Goal: Task Accomplishment & Management: Complete application form

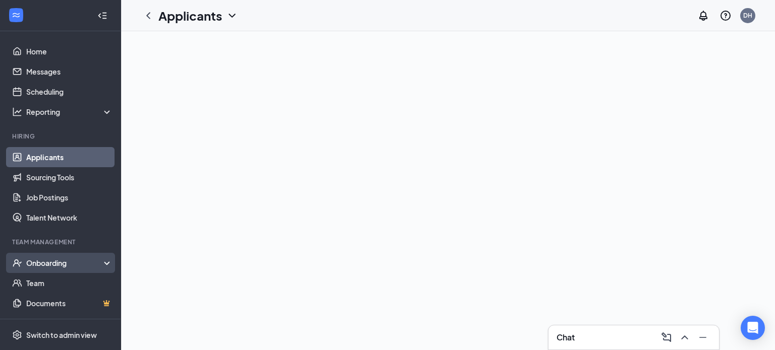
click at [57, 264] on div "Onboarding" at bounding box center [65, 263] width 78 height 10
click at [53, 288] on link "Overview" at bounding box center [69, 283] width 86 height 20
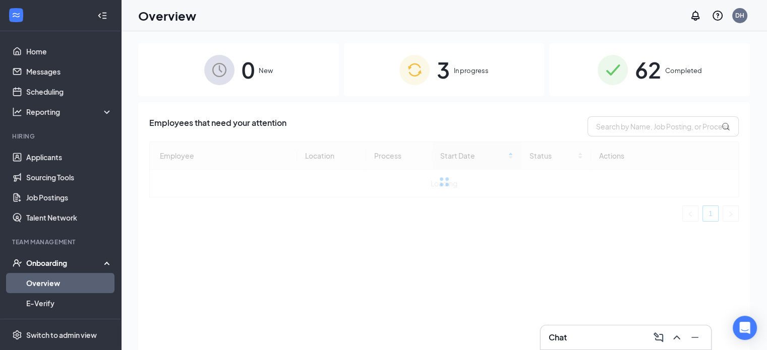
click at [429, 77] on img at bounding box center [414, 70] width 30 height 30
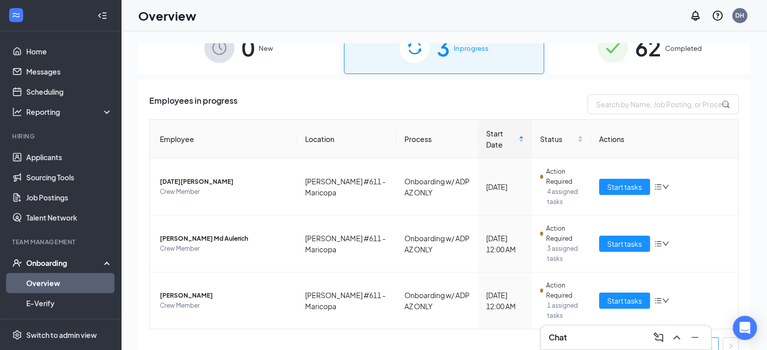
scroll to position [35, 0]
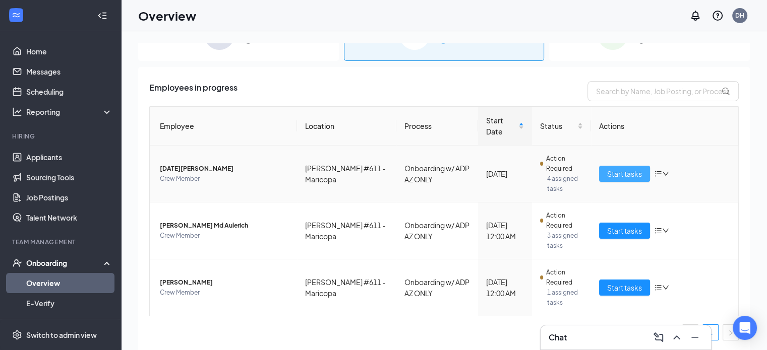
click at [625, 170] on span "Start tasks" at bounding box center [624, 173] width 35 height 11
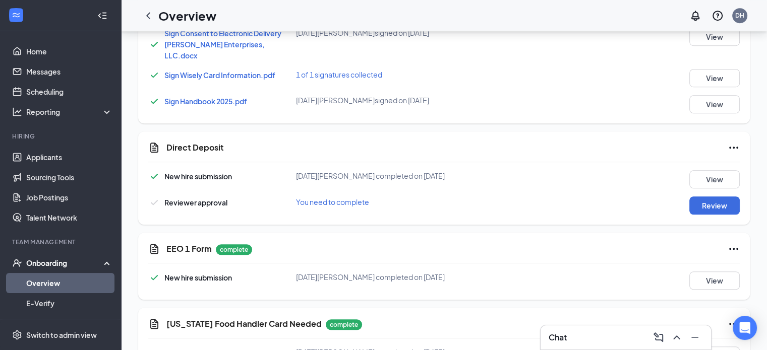
scroll to position [756, 0]
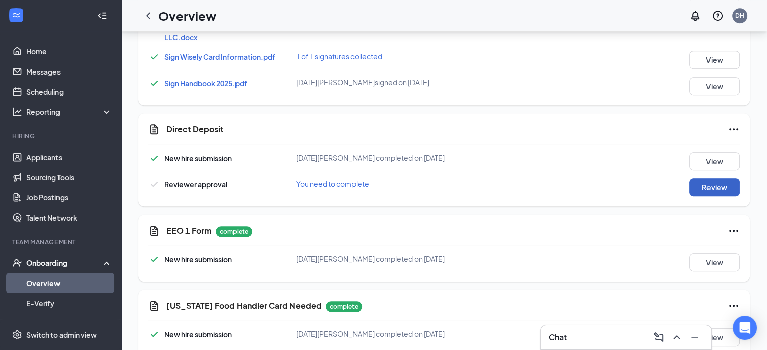
click at [712, 179] on button "Review" at bounding box center [714, 188] width 50 height 18
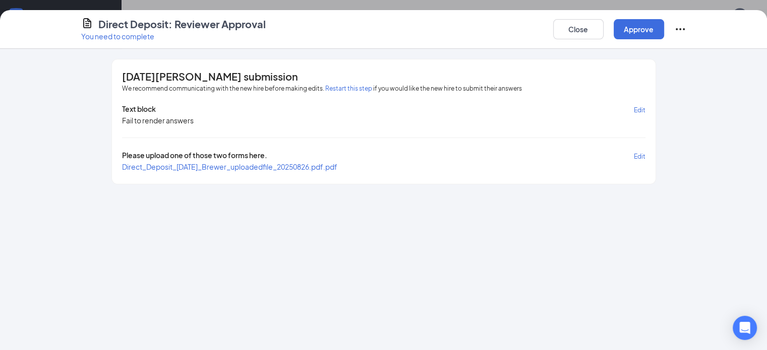
click at [256, 162] on span "Direct_Deposit_[DATE]_Brewer_uploadedfile_20250826.pdf.pdf" at bounding box center [229, 166] width 215 height 9
click at [664, 26] on button "Approve" at bounding box center [639, 29] width 50 height 20
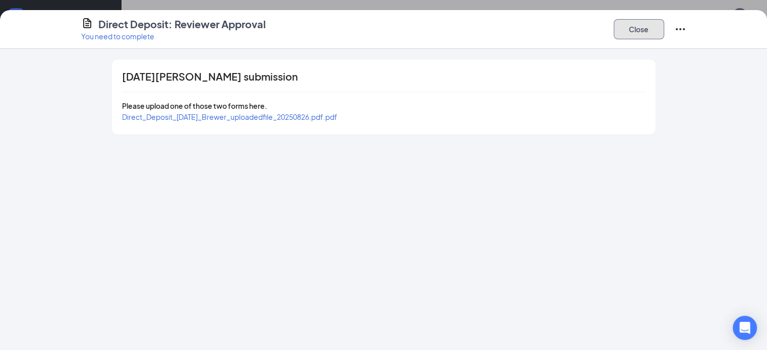
click at [664, 27] on button "Close" at bounding box center [639, 29] width 50 height 20
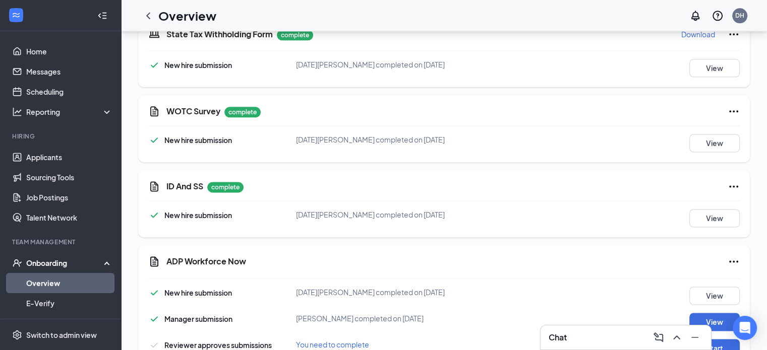
scroll to position [1315, 0]
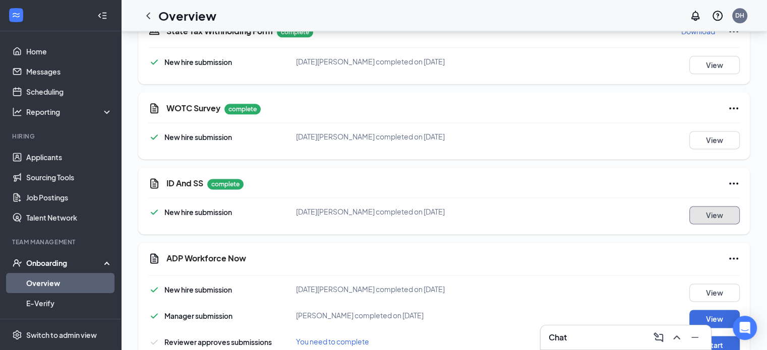
click at [706, 206] on button "View" at bounding box center [714, 215] width 50 height 18
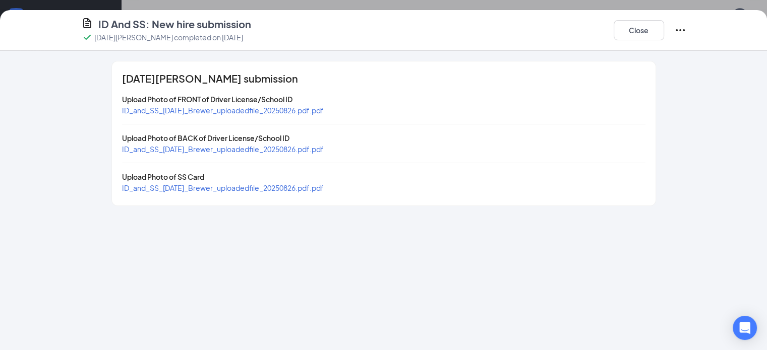
click at [177, 110] on span "ID_and_SS_[DATE]_Brewer_uploadedfile_20250826.pdf.pdf" at bounding box center [223, 110] width 202 height 9
click at [218, 149] on span "ID_and_SS_[DATE]_Brewer_uploadedfile_20250826.pdf.pdf" at bounding box center [223, 149] width 202 height 9
click at [187, 187] on span "ID_and_SS_[DATE]_Brewer_uploadedfile_20250826.pdf.pdf" at bounding box center [223, 188] width 202 height 9
click at [664, 28] on button "Close" at bounding box center [639, 30] width 50 height 20
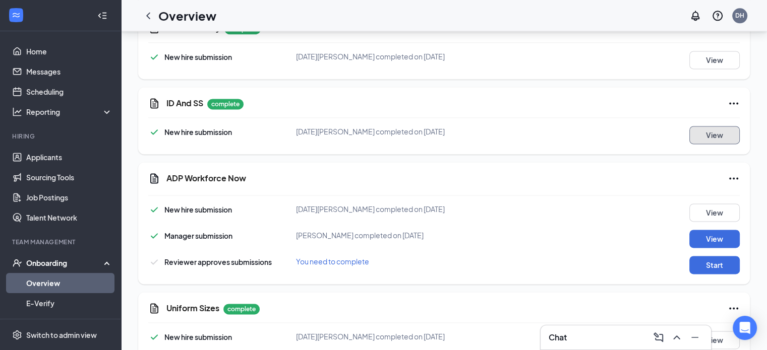
scroll to position [1475, 0]
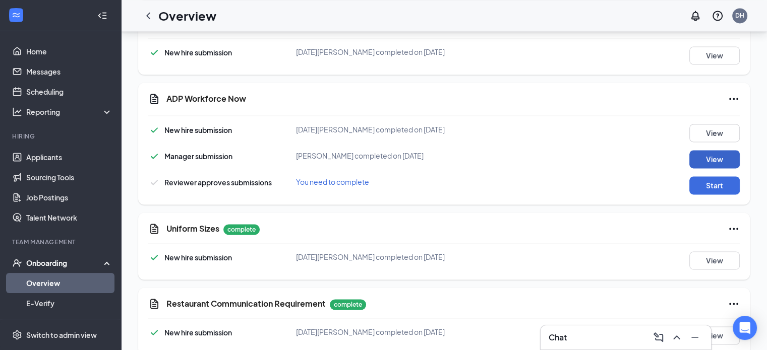
click at [719, 150] on button "View" at bounding box center [714, 159] width 50 height 18
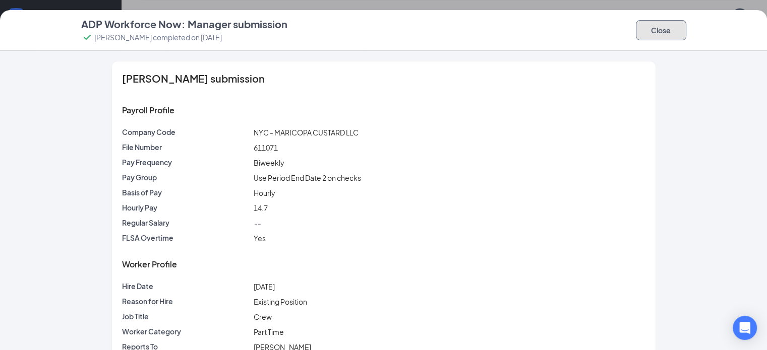
click at [686, 34] on button "Close" at bounding box center [661, 30] width 50 height 20
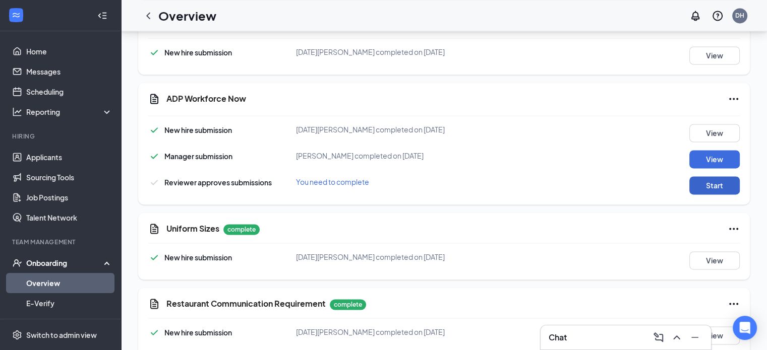
click at [712, 177] on button "Start" at bounding box center [714, 186] width 50 height 18
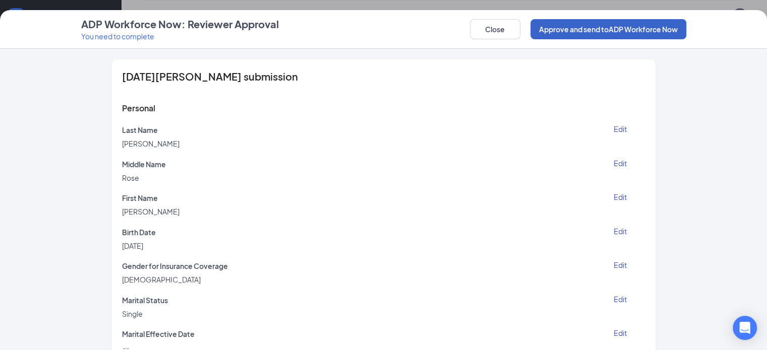
click at [650, 27] on button "Approve and send to ADP Workforce Now" at bounding box center [609, 29] width 156 height 20
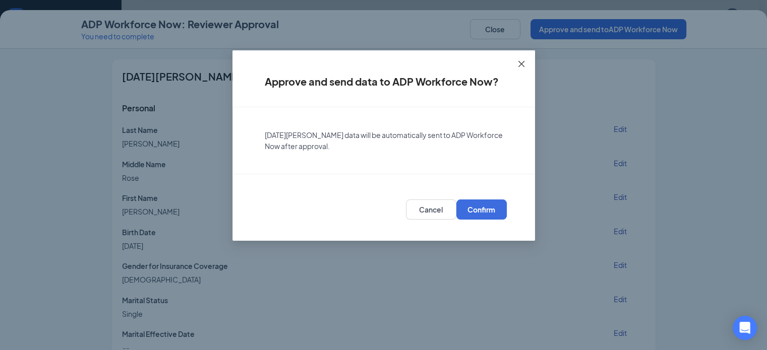
click at [518, 66] on icon "close" at bounding box center [521, 64] width 8 height 8
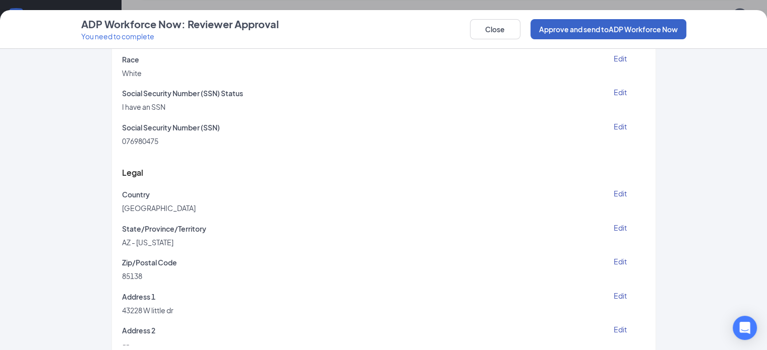
scroll to position [379, 0]
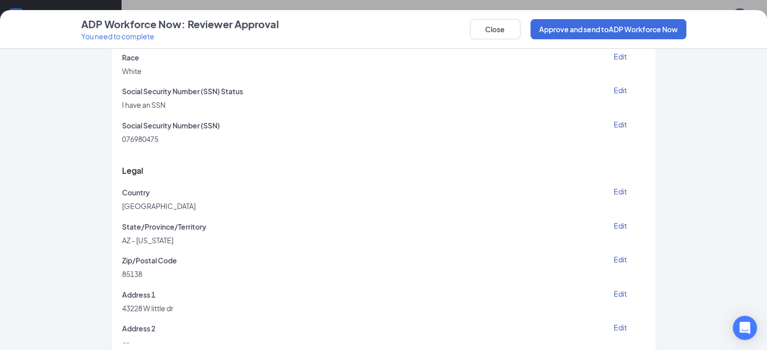
click at [503, 164] on div "Legal" at bounding box center [383, 170] width 523 height 33
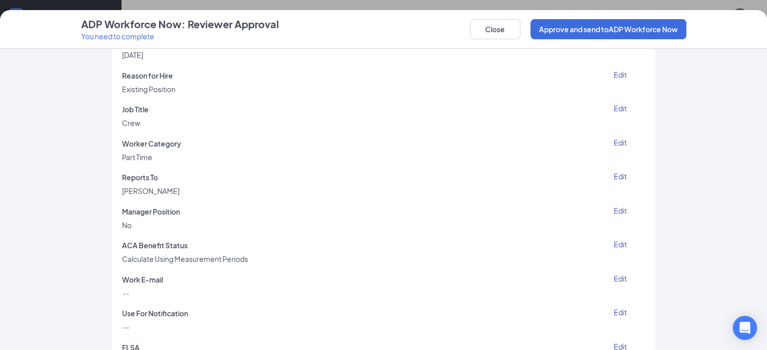
scroll to position [2189, 0]
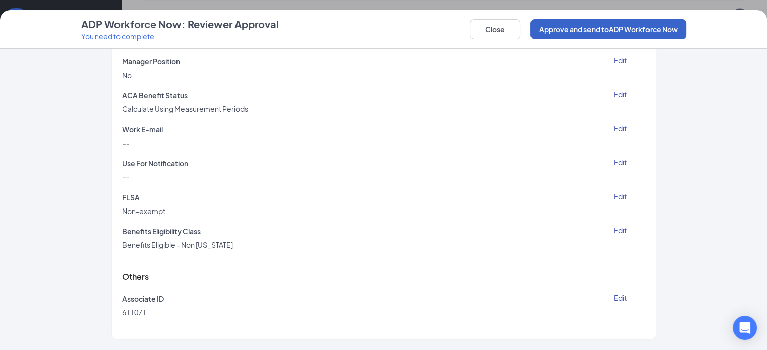
click at [686, 28] on button "Approve and send to ADP Workforce Now" at bounding box center [609, 29] width 156 height 20
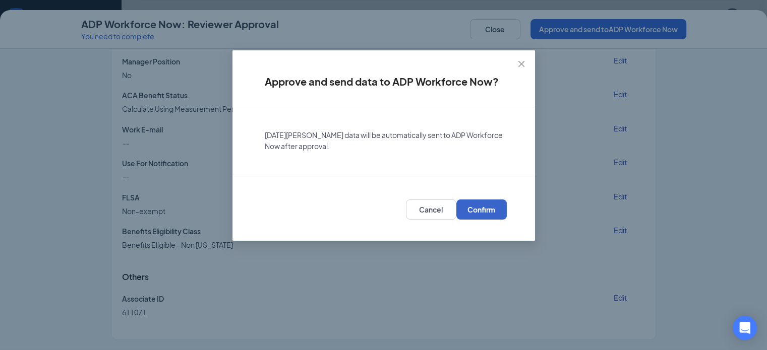
click at [487, 211] on span "Confirm" at bounding box center [481, 210] width 28 height 10
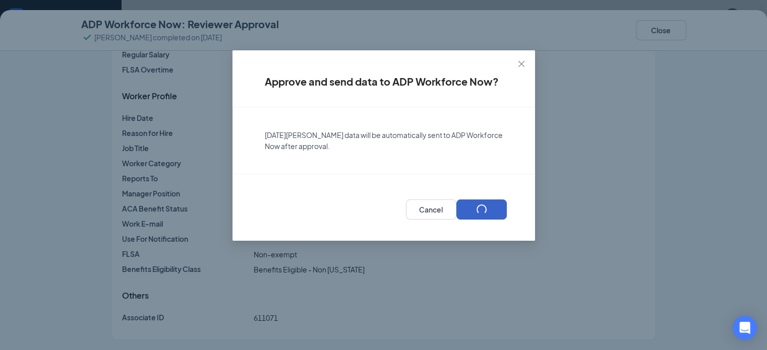
scroll to position [981, 0]
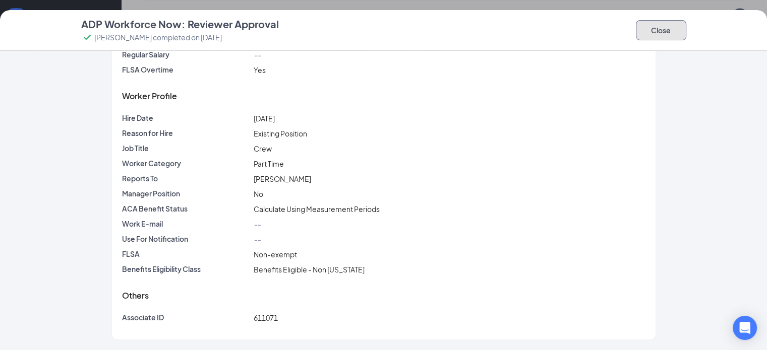
click at [686, 30] on button "Close" at bounding box center [661, 30] width 50 height 20
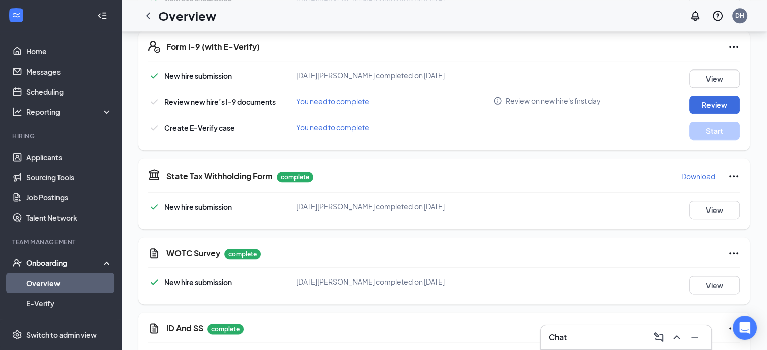
scroll to position [1134, 0]
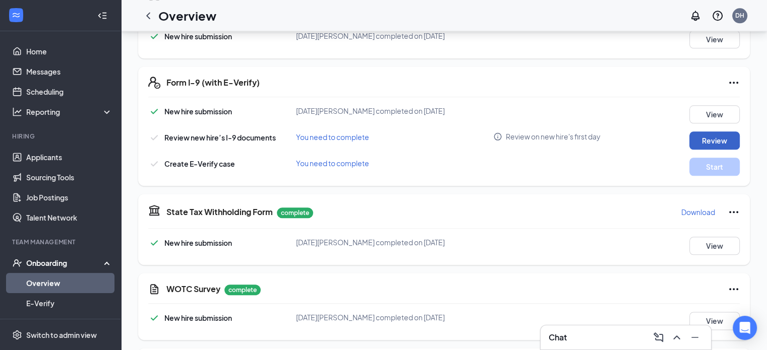
click at [701, 132] on button "Review" at bounding box center [714, 141] width 50 height 18
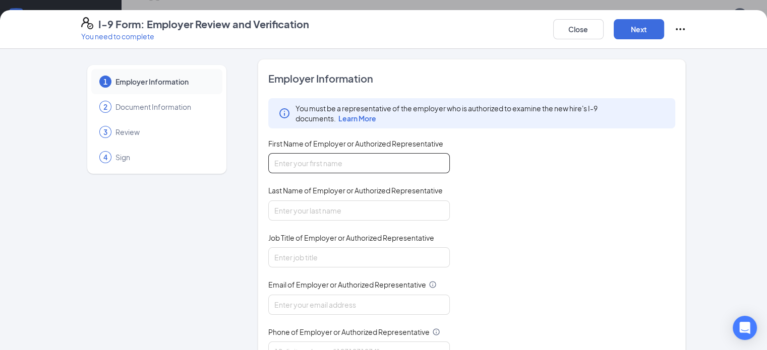
click at [393, 169] on input "First Name of Employer or Authorized Representative" at bounding box center [359, 163] width 182 height 20
type input "[PERSON_NAME]"
click at [331, 209] on input "Last Name of Employer or Authorized Representative" at bounding box center [359, 211] width 182 height 20
type input "[PERSON_NAME]"
click at [324, 249] on input "Job Title of Employer or Authorized Representative" at bounding box center [359, 258] width 182 height 20
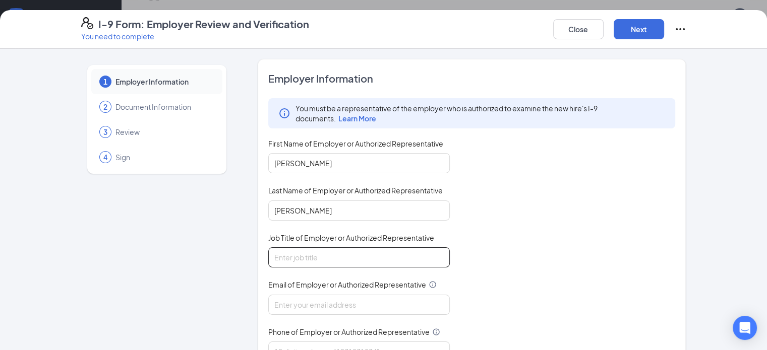
type input "Assistant General Manager"
click at [324, 304] on input "Email of Employer or Authorized Representative" at bounding box center [359, 305] width 182 height 20
type input "[PERSON_NAME][EMAIL_ADDRESS][PERSON_NAME][DOMAIN_NAME]"
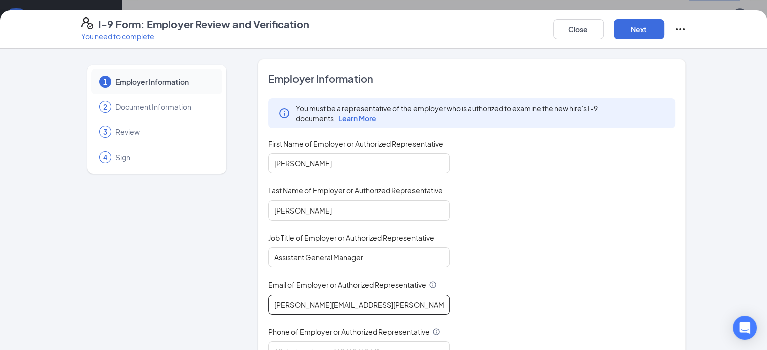
scroll to position [113, 0]
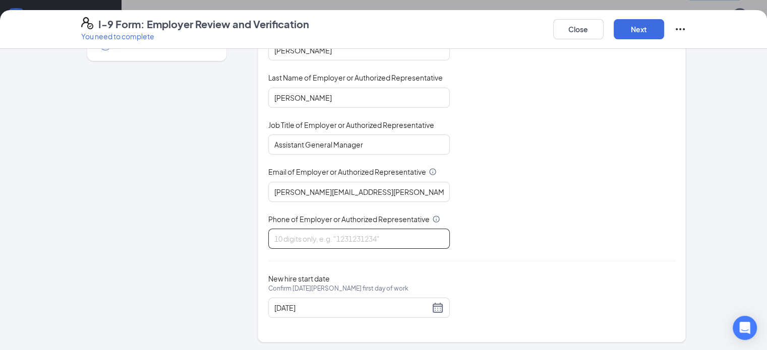
click at [361, 240] on input "Phone of Employer or Authorized Representative" at bounding box center [359, 239] width 182 height 20
type input "5208580444"
click at [664, 33] on button "Next" at bounding box center [639, 29] width 50 height 20
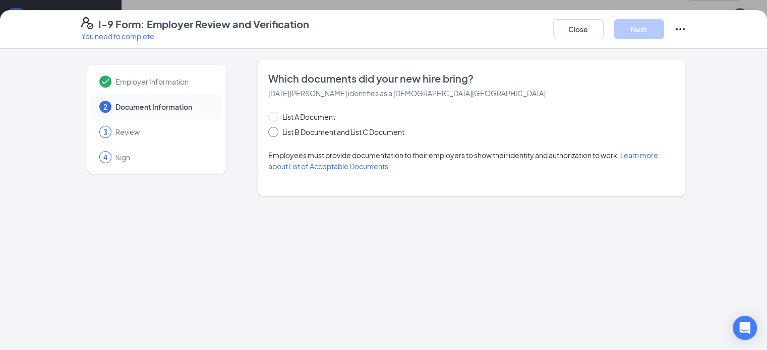
click at [278, 132] on span "List B Document and List C Document" at bounding box center [343, 132] width 130 height 11
click at [275, 132] on input "List B Document and List C Document" at bounding box center [271, 130] width 7 height 7
radio input "true"
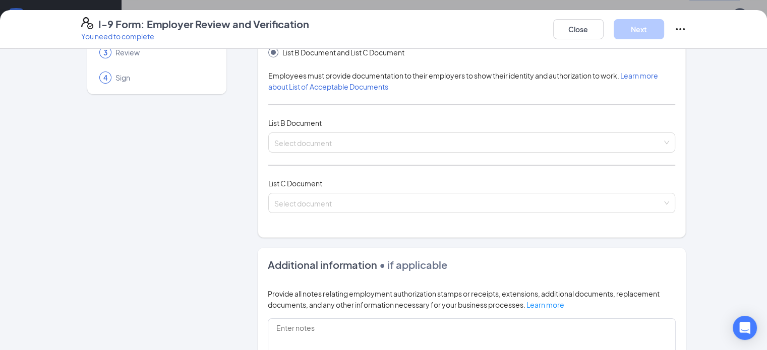
scroll to position [86, 0]
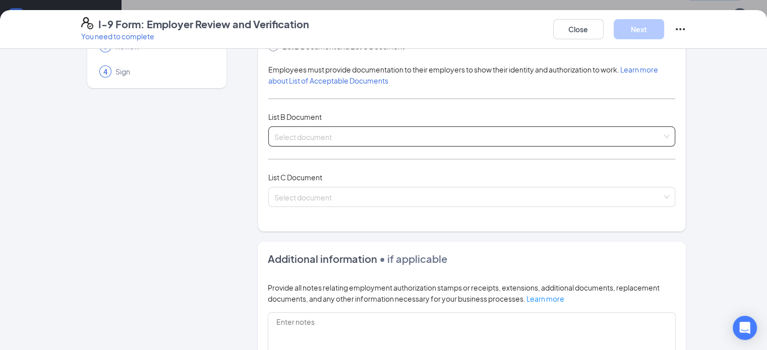
click at [340, 135] on input "search" at bounding box center [468, 134] width 388 height 15
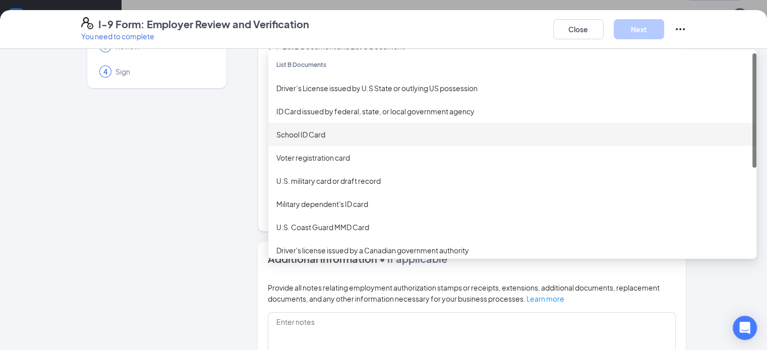
click at [276, 133] on div "School ID Card" at bounding box center [512, 134] width 472 height 11
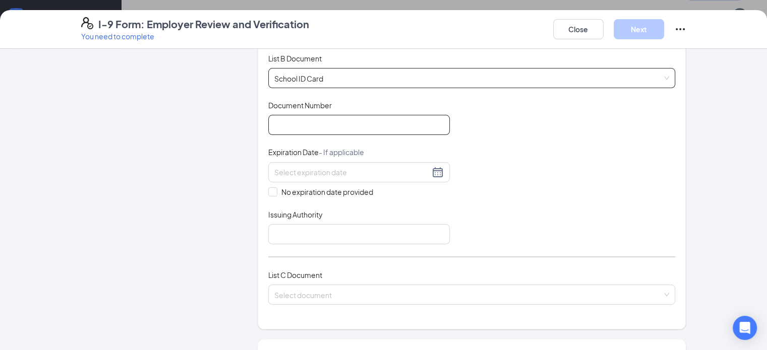
scroll to position [150, 0]
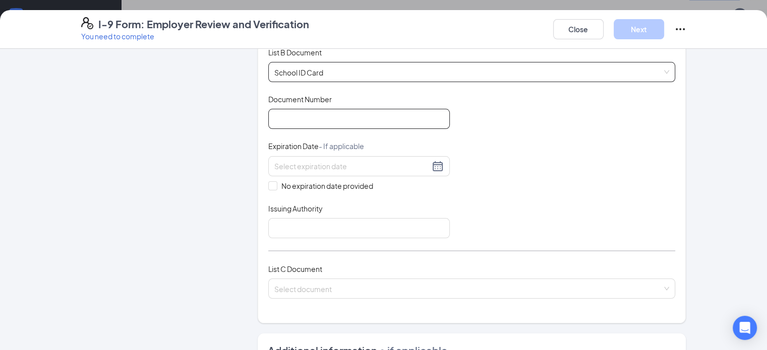
click at [319, 114] on input "Document Number" at bounding box center [359, 119] width 182 height 20
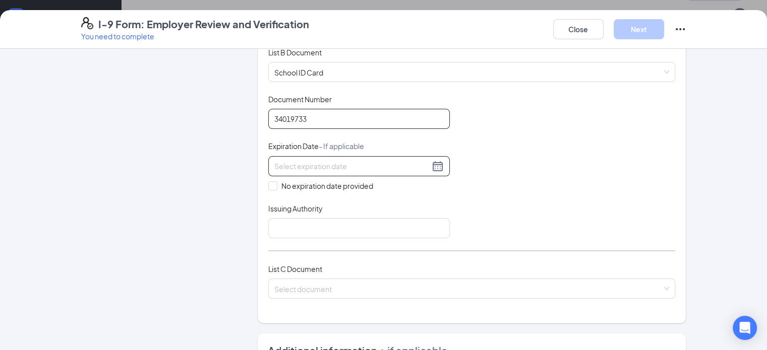
type input "34019733"
click at [411, 164] on div at bounding box center [358, 166] width 169 height 12
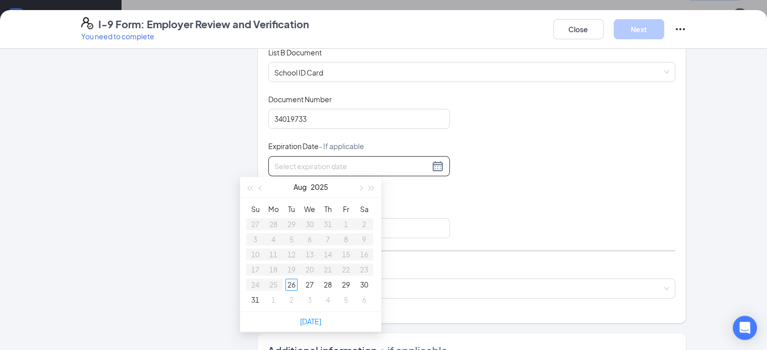
click at [440, 205] on div "Document Title School ID Card Document Number 34019733 Expiration Date - If app…" at bounding box center [471, 166] width 407 height 144
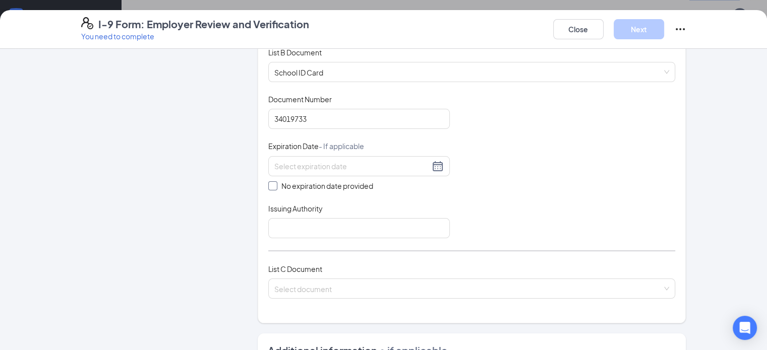
click at [268, 187] on span at bounding box center [272, 186] width 9 height 9
click at [268, 187] on input "No expiration date provided" at bounding box center [271, 185] width 7 height 7
checkbox input "true"
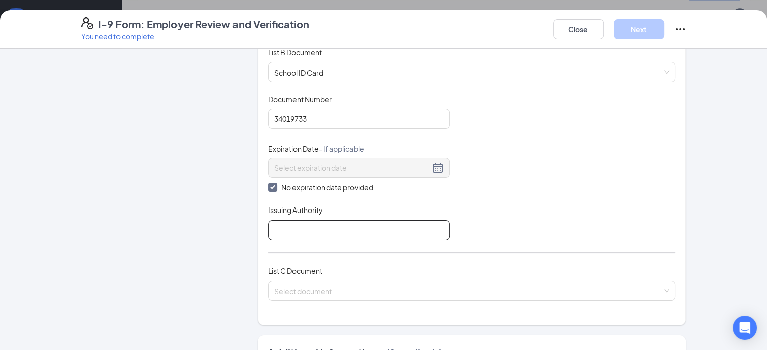
click at [300, 233] on input "Issuing Authority" at bounding box center [359, 230] width 182 height 20
type input "Maricopa Virtual Academy"
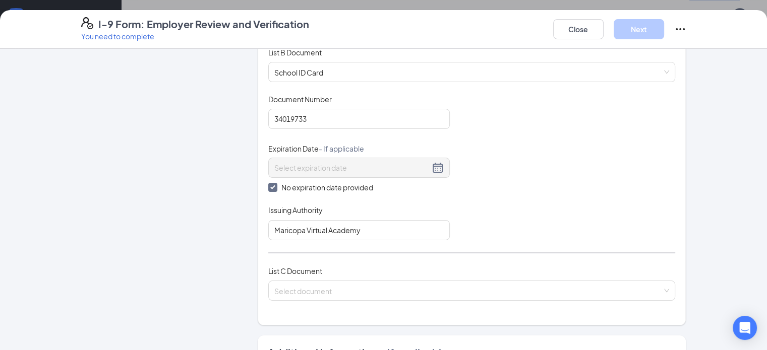
click at [457, 238] on div "Document Title School ID Card Document Number 34019733 Expiration Date - If app…" at bounding box center [471, 167] width 407 height 146
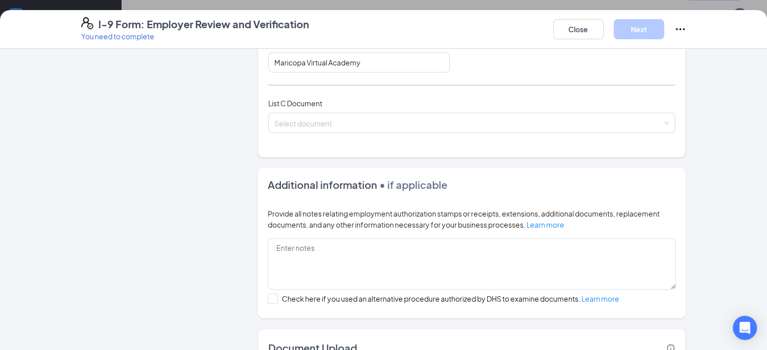
scroll to position [322, 0]
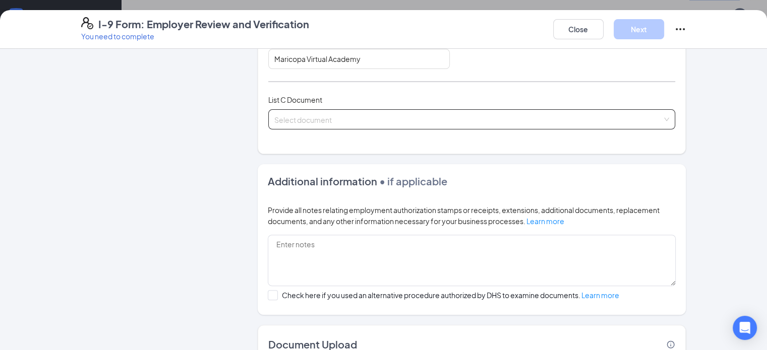
click at [358, 120] on input "search" at bounding box center [468, 117] width 388 height 15
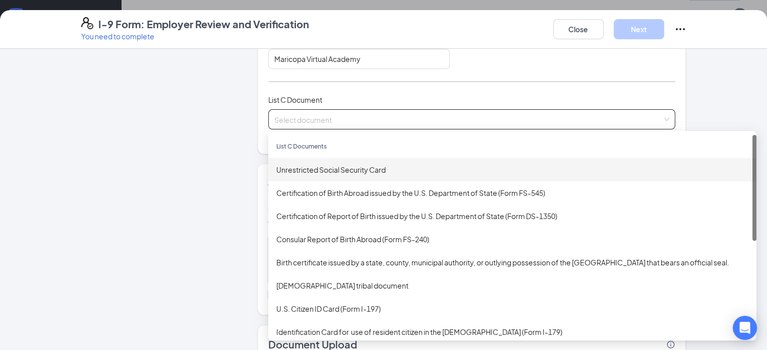
click at [350, 171] on div "Unrestricted Social Security Card" at bounding box center [512, 169] width 472 height 11
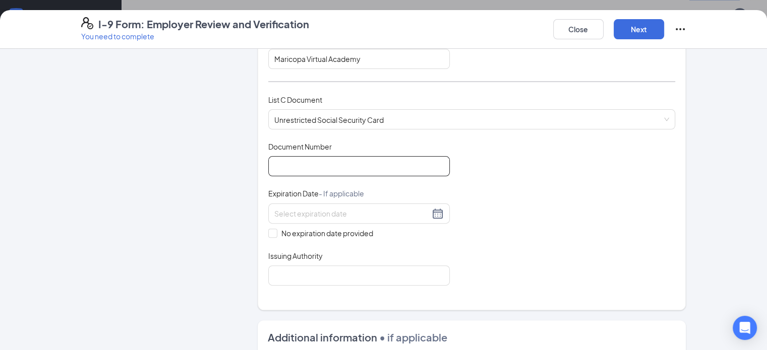
click at [305, 164] on input "Document Number" at bounding box center [359, 166] width 182 height 20
type input "076980475"
click at [268, 230] on input "No expiration date provided" at bounding box center [271, 232] width 7 height 7
checkbox input "true"
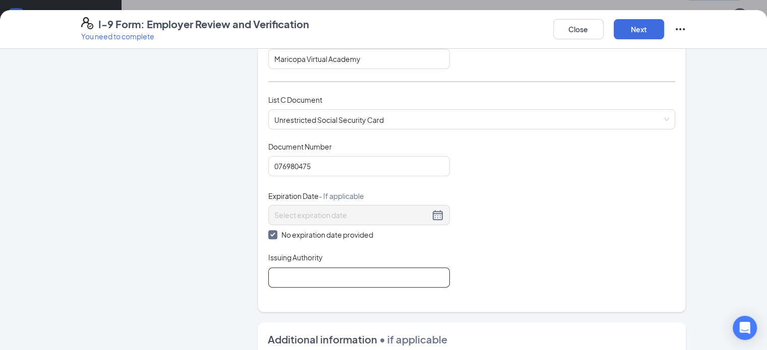
click at [275, 273] on input "Issuing Authority" at bounding box center [359, 278] width 182 height 20
type input "Social Security Office"
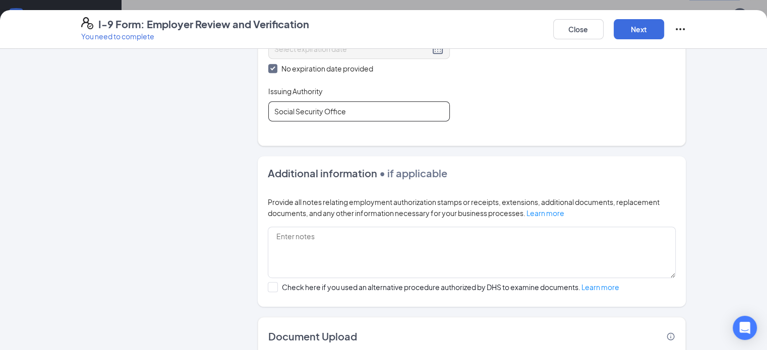
scroll to position [500, 0]
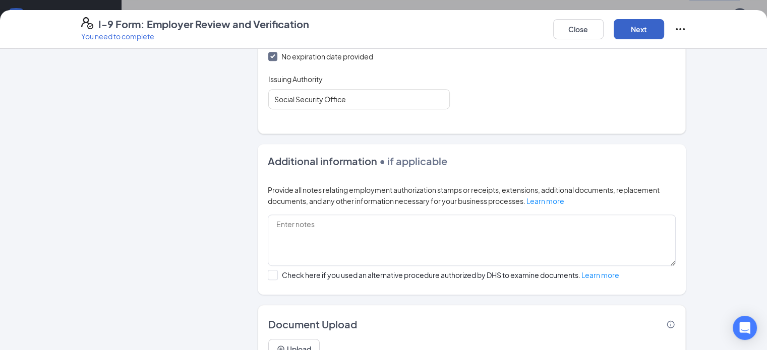
click at [664, 36] on button "Next" at bounding box center [639, 29] width 50 height 20
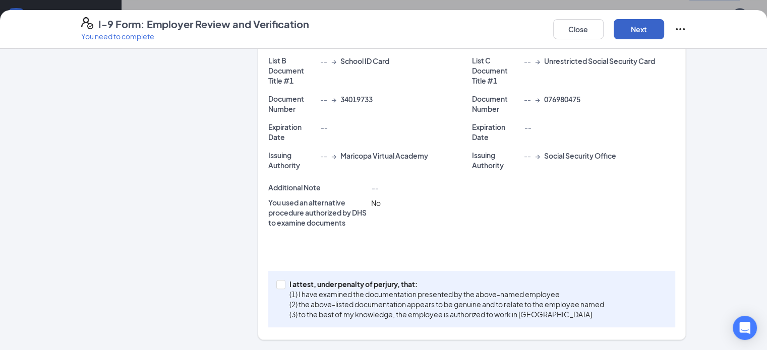
scroll to position [220, 0]
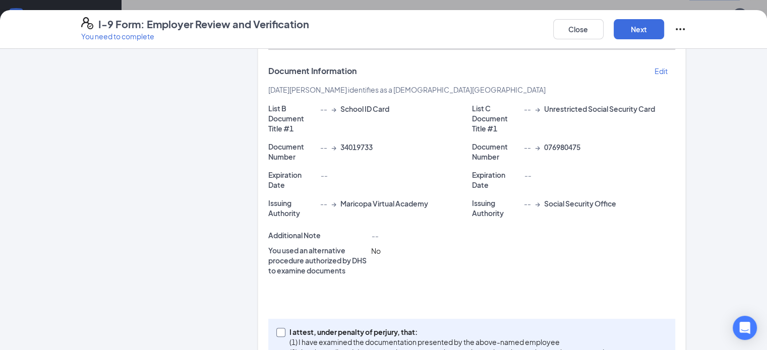
click at [276, 328] on input "I attest, under penalty of [PERSON_NAME], that: (1) I have examined the documen…" at bounding box center [279, 331] width 7 height 7
checkbox input "true"
click at [664, 31] on button "Next" at bounding box center [639, 29] width 50 height 20
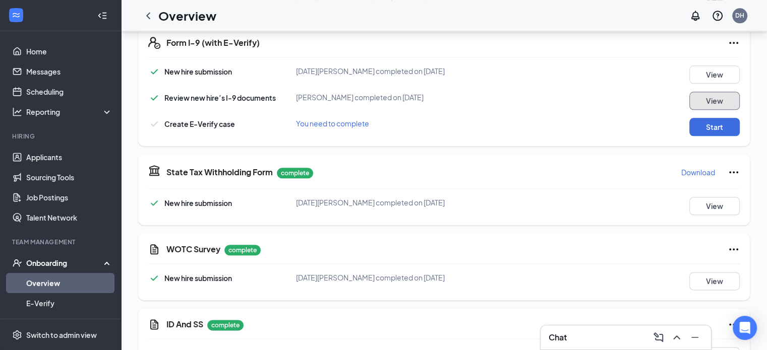
scroll to position [1172, 0]
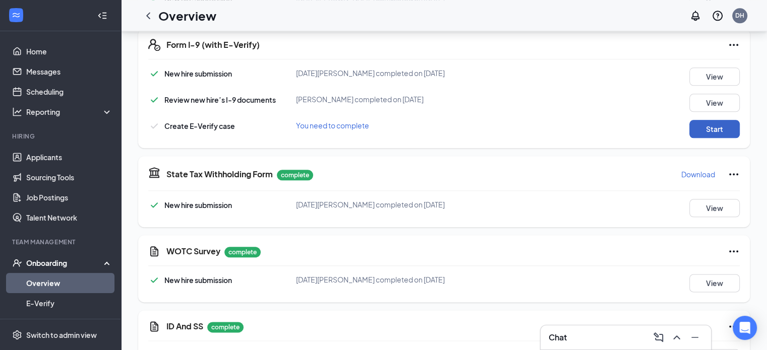
click at [721, 120] on button "Start" at bounding box center [714, 129] width 50 height 18
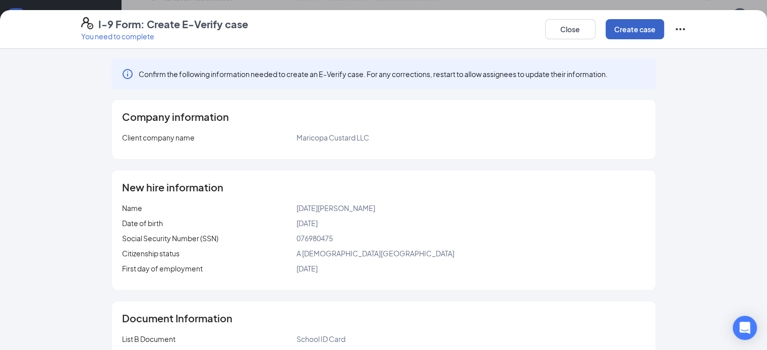
click at [664, 31] on button "Create case" at bounding box center [635, 29] width 58 height 20
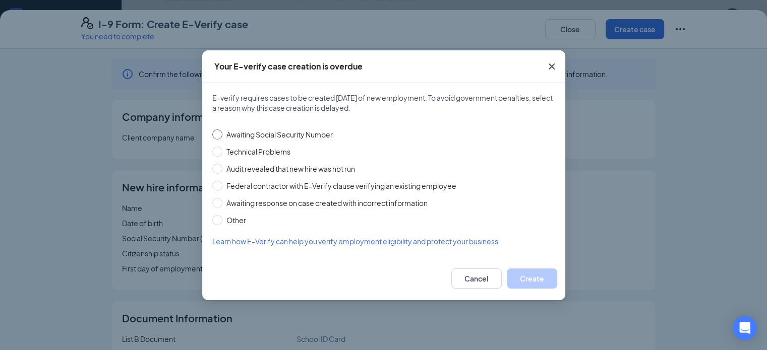
click at [236, 132] on span "Awaiting Social Security Number" at bounding box center [279, 134] width 114 height 11
click at [222, 132] on input "Awaiting Social Security Number" at bounding box center [217, 135] width 10 height 10
radio input "true"
click at [530, 277] on button "Create" at bounding box center [532, 279] width 50 height 20
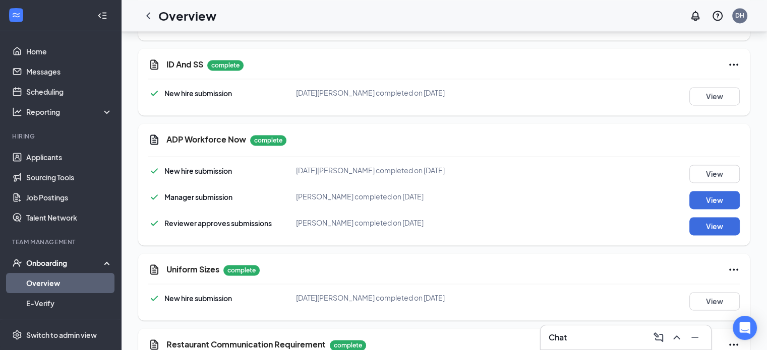
scroll to position [1535, 0]
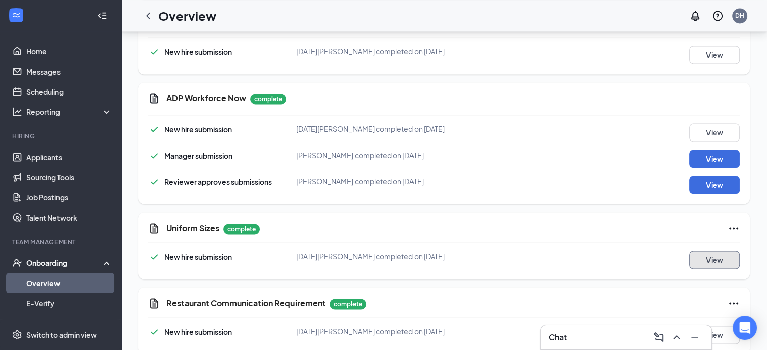
click at [726, 251] on button "View" at bounding box center [714, 260] width 50 height 18
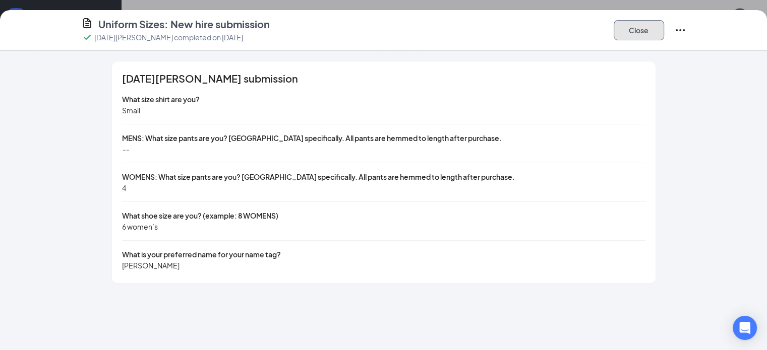
click at [664, 25] on button "Close" at bounding box center [639, 30] width 50 height 20
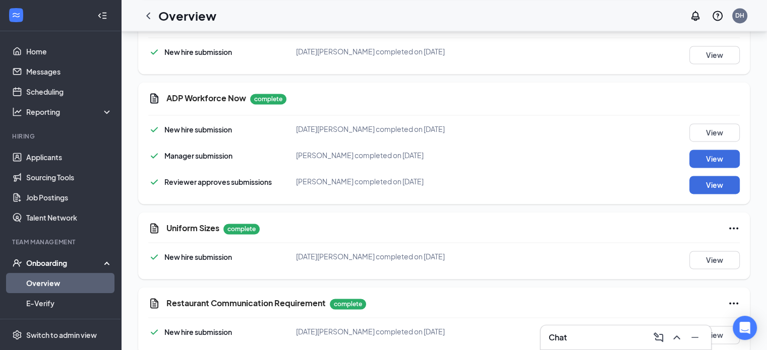
click at [52, 260] on div "Onboarding" at bounding box center [65, 263] width 78 height 10
click at [64, 260] on div "Onboarding" at bounding box center [65, 263] width 78 height 10
click at [44, 280] on link "Overview" at bounding box center [69, 283] width 86 height 20
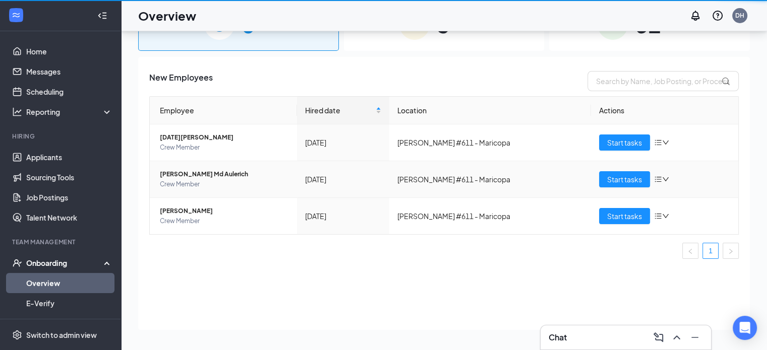
scroll to position [45, 0]
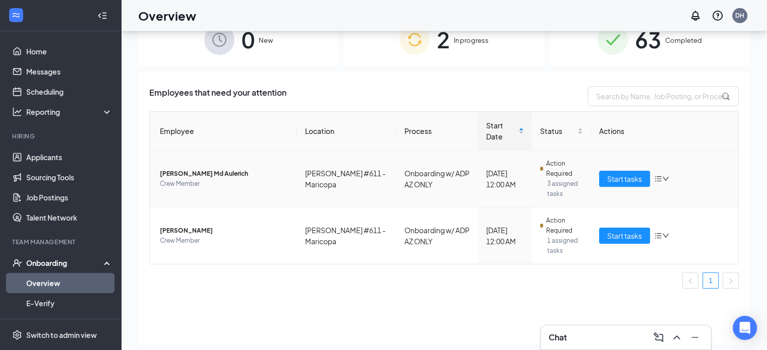
scroll to position [30, 0]
